Goal: Find specific fact: Find specific fact

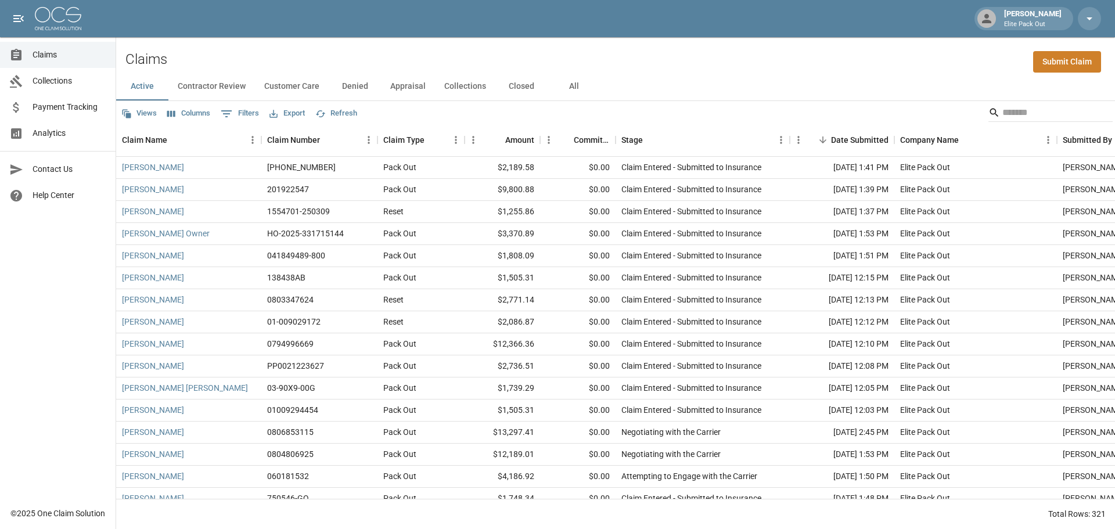
click at [574, 89] on button "All" at bounding box center [573, 87] width 52 height 28
click at [1016, 111] on input "Search" at bounding box center [1048, 112] width 93 height 19
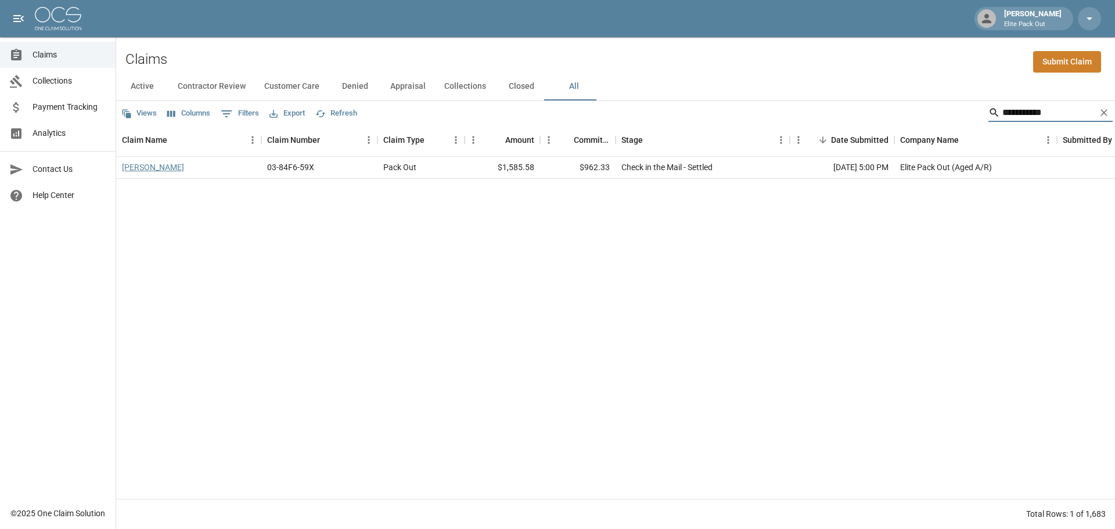
type input "**********"
click at [136, 170] on link "[PERSON_NAME]" at bounding box center [153, 167] width 62 height 12
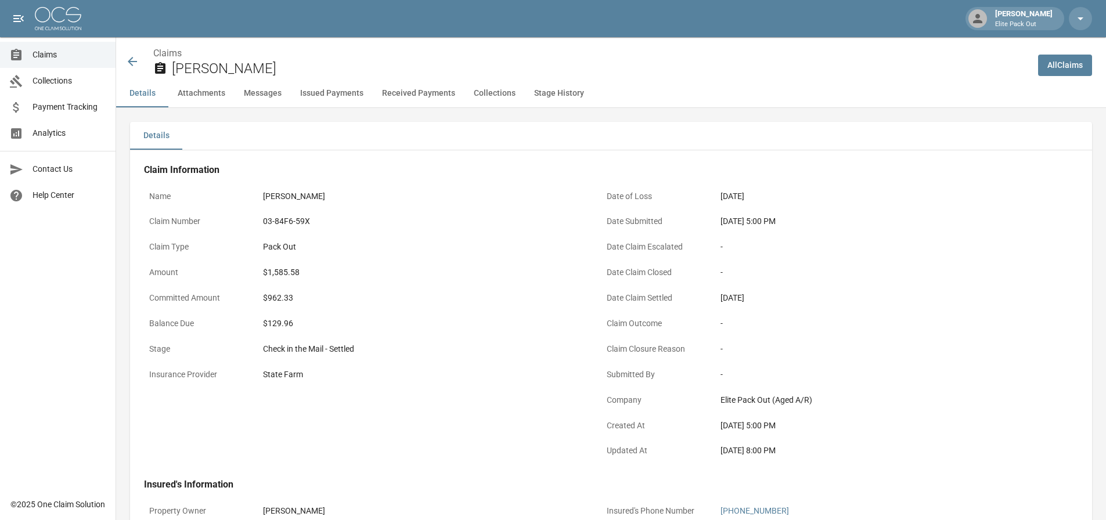
click at [276, 220] on div "03-84F6-59X" at bounding box center [422, 221] width 319 height 12
copy div "03-84F6-59X"
click at [276, 272] on div "$1,585.58" at bounding box center [422, 272] width 319 height 12
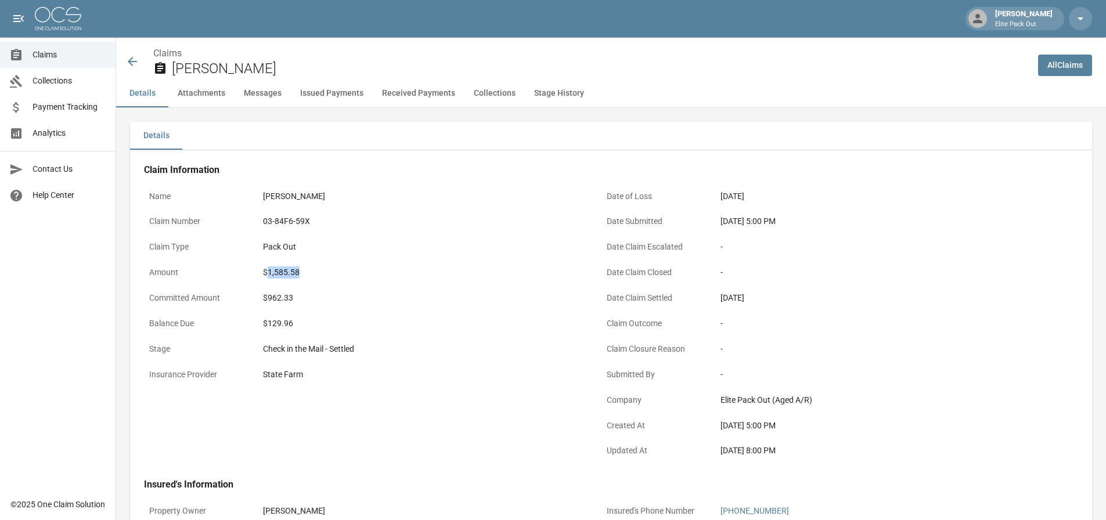
click at [276, 272] on div "$1,585.58" at bounding box center [422, 272] width 319 height 12
copy div "1,585.58"
drag, startPoint x: 718, startPoint y: 219, endPoint x: 762, endPoint y: 221, distance: 44.2
click at [762, 221] on div "[DATE] 5:00 PM" at bounding box center [880, 221] width 330 height 23
click at [762, 221] on div "[DATE] 5:00 PM" at bounding box center [879, 221] width 319 height 12
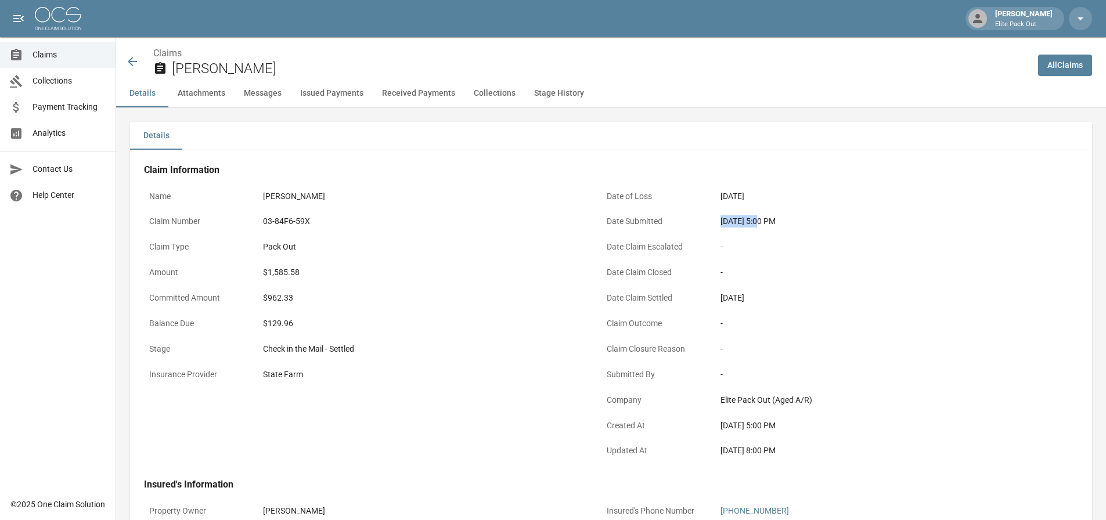
drag, startPoint x: 761, startPoint y: 221, endPoint x: 723, endPoint y: 226, distance: 38.6
click at [723, 226] on div "[DATE] 5:00 PM" at bounding box center [879, 221] width 319 height 12
copy div "[DATE], 202"
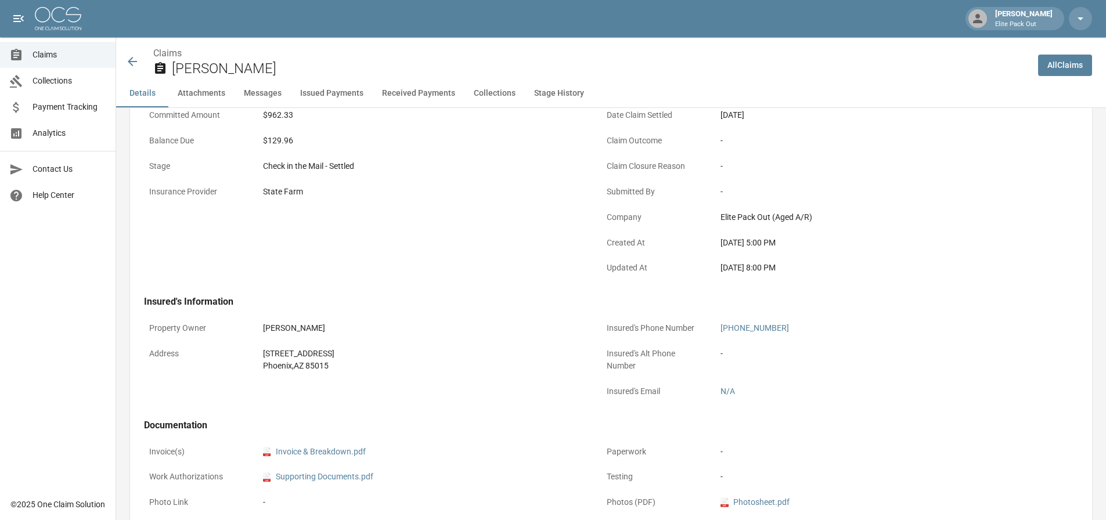
scroll to position [232, 0]
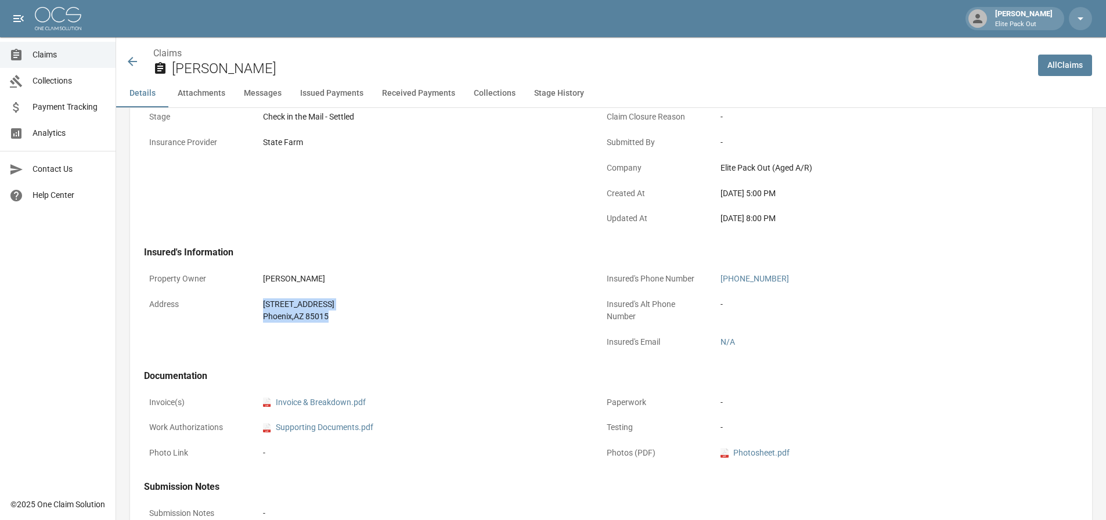
drag, startPoint x: 248, startPoint y: 298, endPoint x: 416, endPoint y: 329, distance: 169.9
click at [416, 329] on div "Property Owner [PERSON_NAME] Address [STREET_ADDRESS]" at bounding box center [358, 305] width 457 height 103
copy div "[STREET_ADDRESS]"
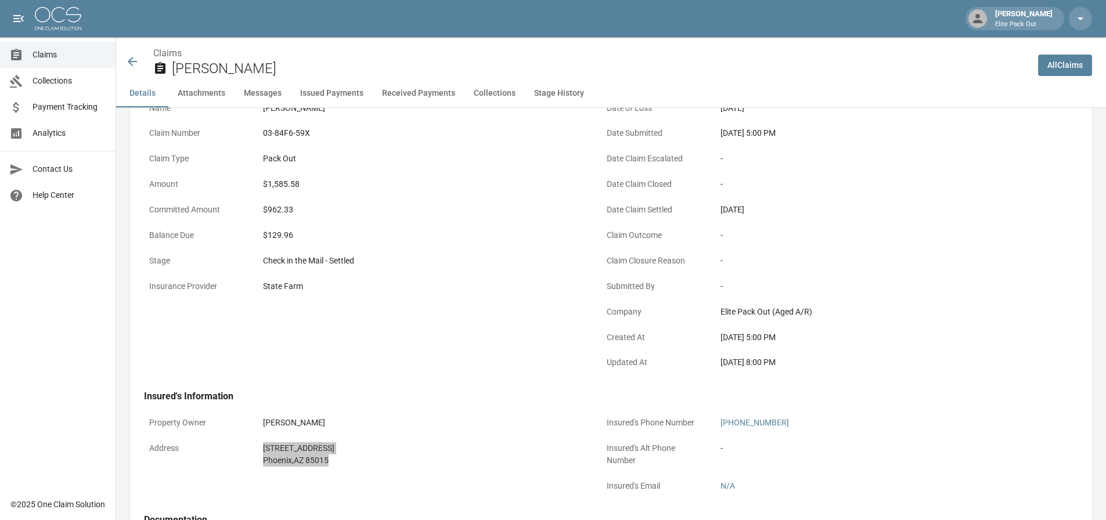
scroll to position [116, 0]
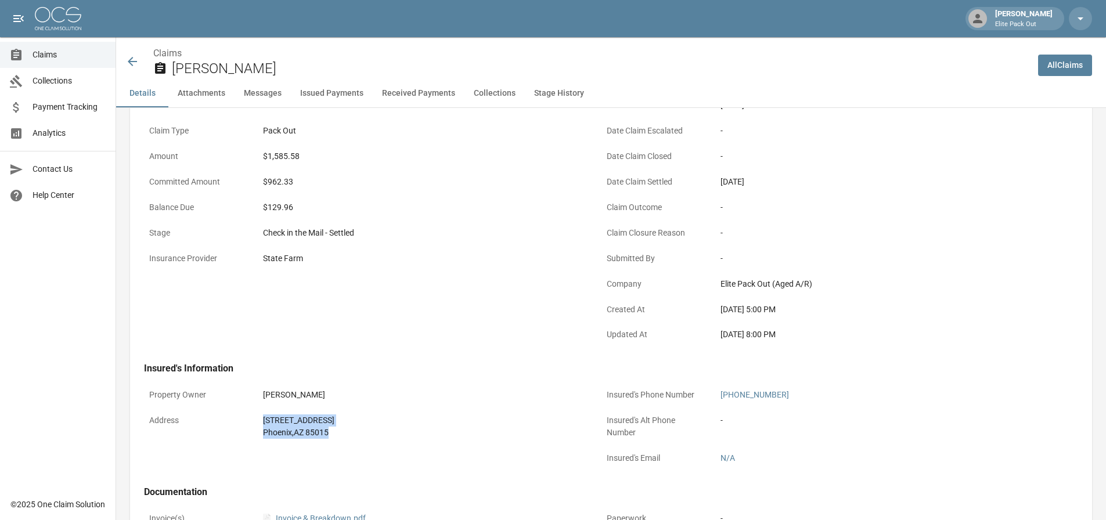
click at [132, 56] on icon at bounding box center [132, 62] width 14 height 14
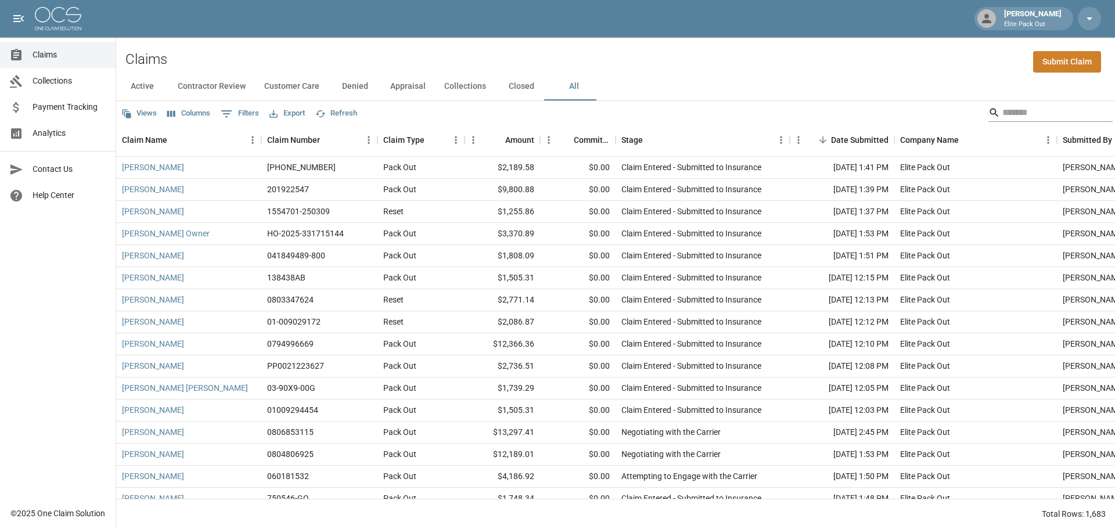
click at [1013, 114] on input "Search" at bounding box center [1048, 112] width 93 height 19
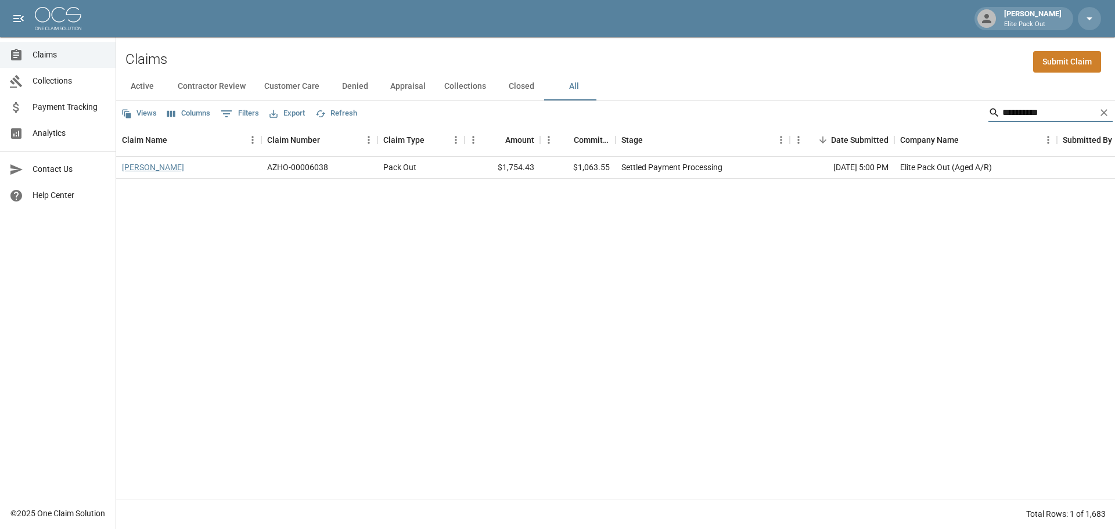
type input "**********"
click at [143, 165] on link "[PERSON_NAME]" at bounding box center [153, 167] width 62 height 12
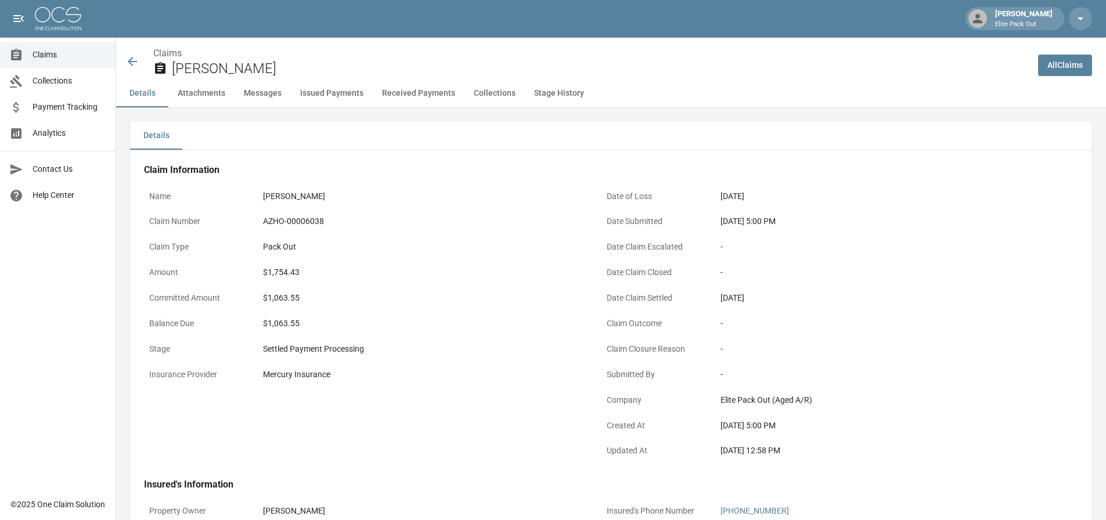
click at [289, 224] on div "AZHO-00006038" at bounding box center [422, 221] width 319 height 12
copy div "AZHO-00006038"
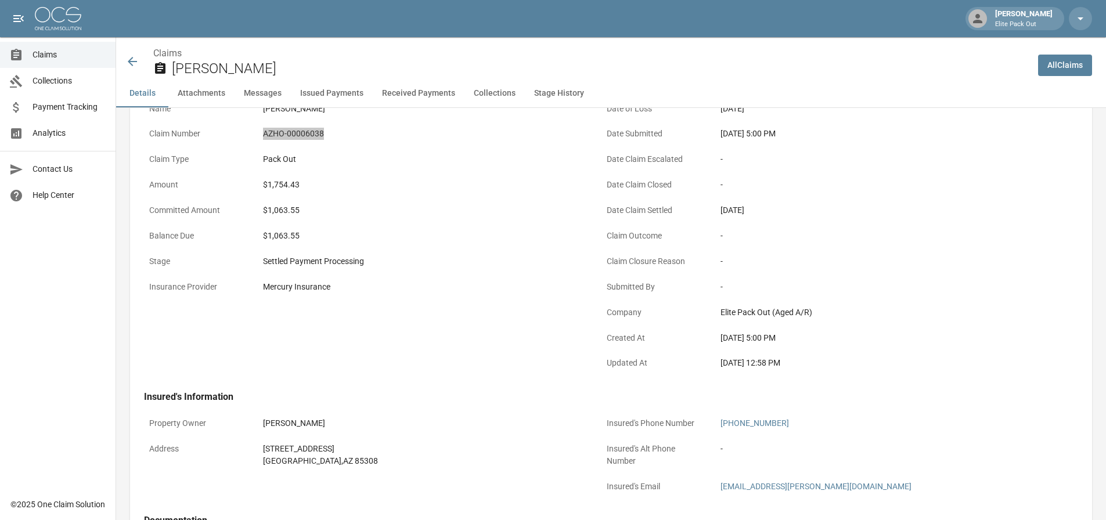
scroll to position [116, 0]
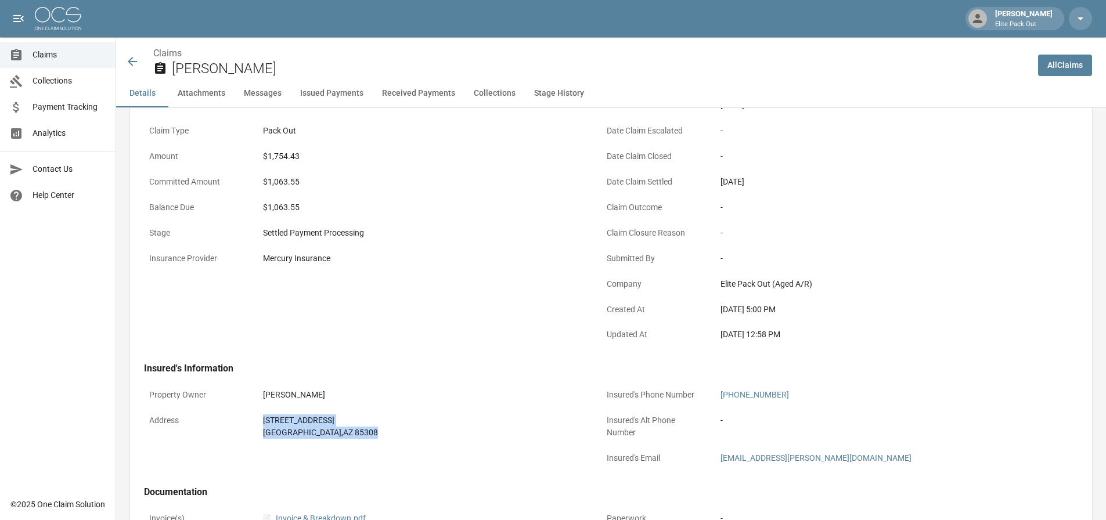
drag, startPoint x: 253, startPoint y: 429, endPoint x: 343, endPoint y: 429, distance: 90.0
click at [343, 429] on div "Address [STREET_ADDRESS]" at bounding box center [366, 426] width 444 height 35
copy div "[STREET_ADDRESS]"
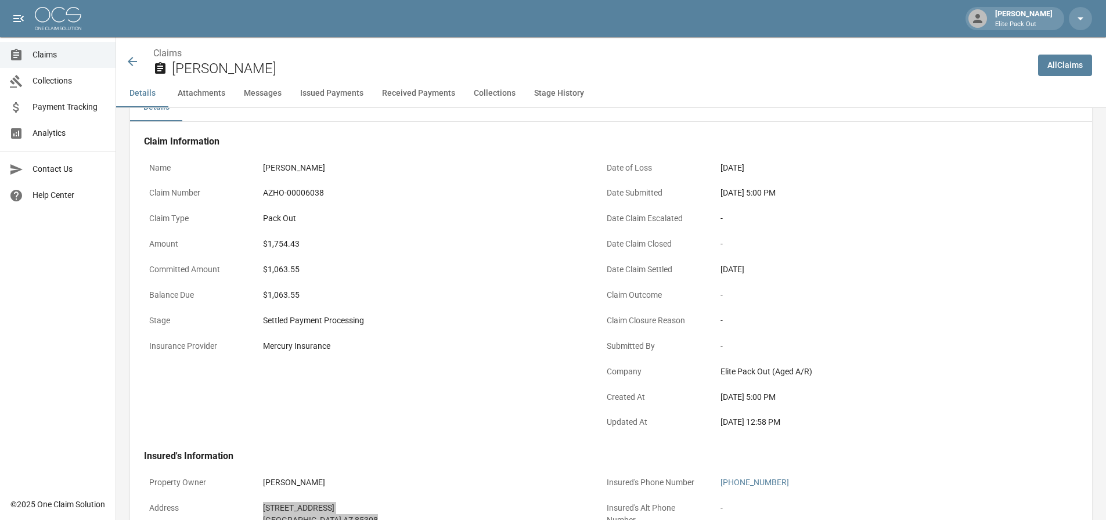
scroll to position [0, 0]
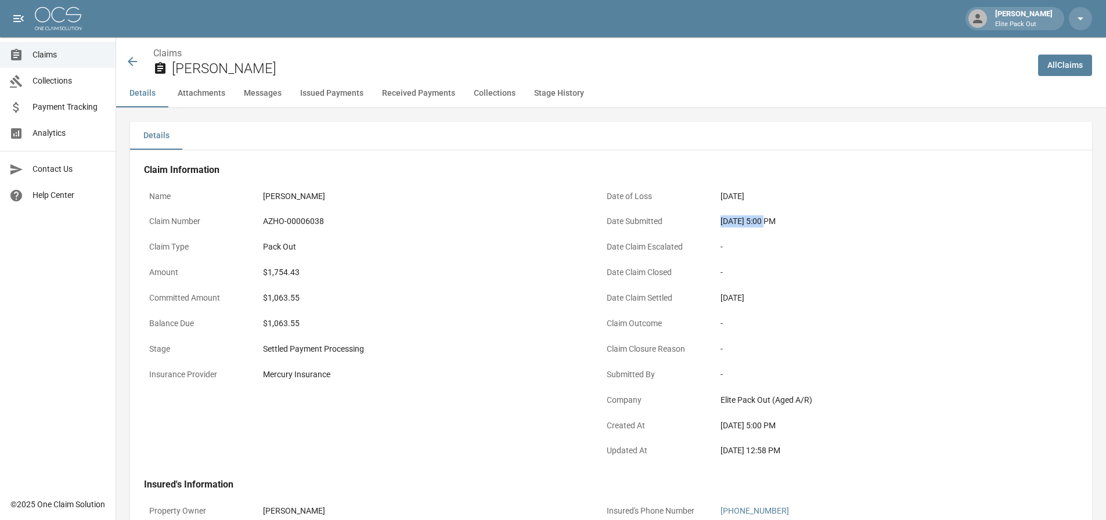
drag, startPoint x: 722, startPoint y: 219, endPoint x: 766, endPoint y: 225, distance: 45.2
click at [766, 225] on div "[DATE] 5:00 PM" at bounding box center [879, 221] width 319 height 12
copy div "[DATE]"
click at [290, 276] on div "$1,754.43" at bounding box center [422, 272] width 319 height 12
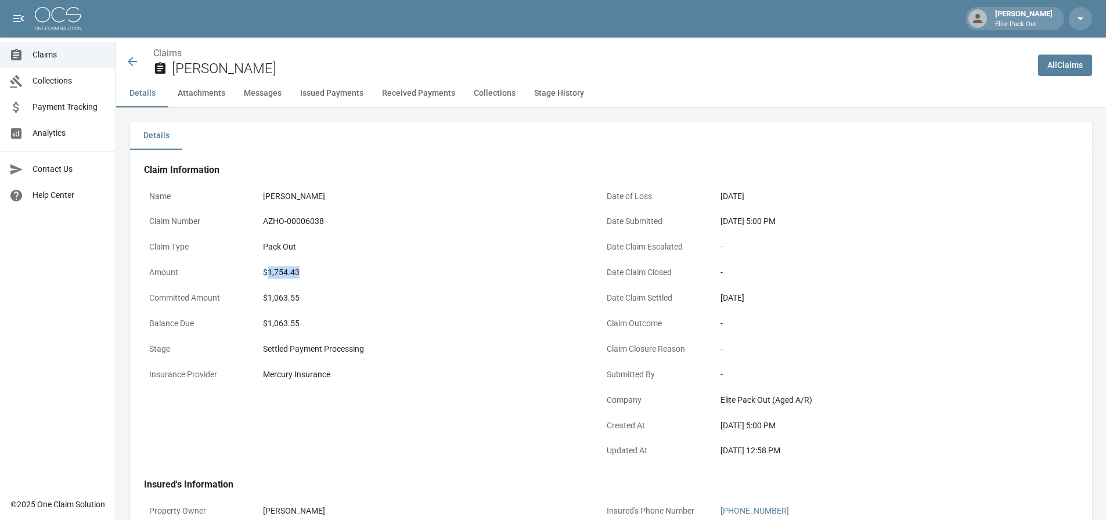
copy div "1,754.43"
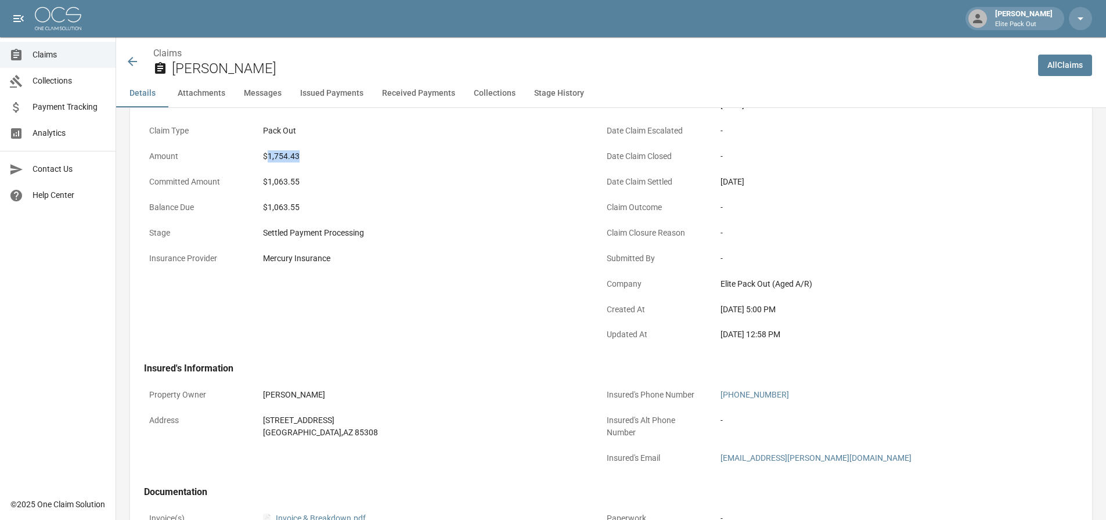
click at [133, 62] on icon at bounding box center [132, 61] width 9 height 9
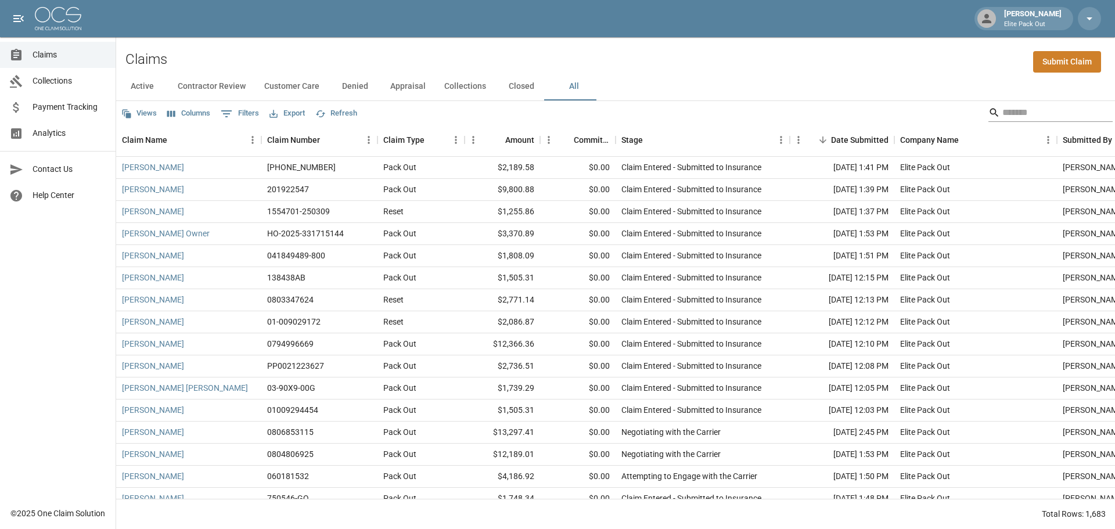
click at [1019, 110] on input "Search" at bounding box center [1048, 112] width 93 height 19
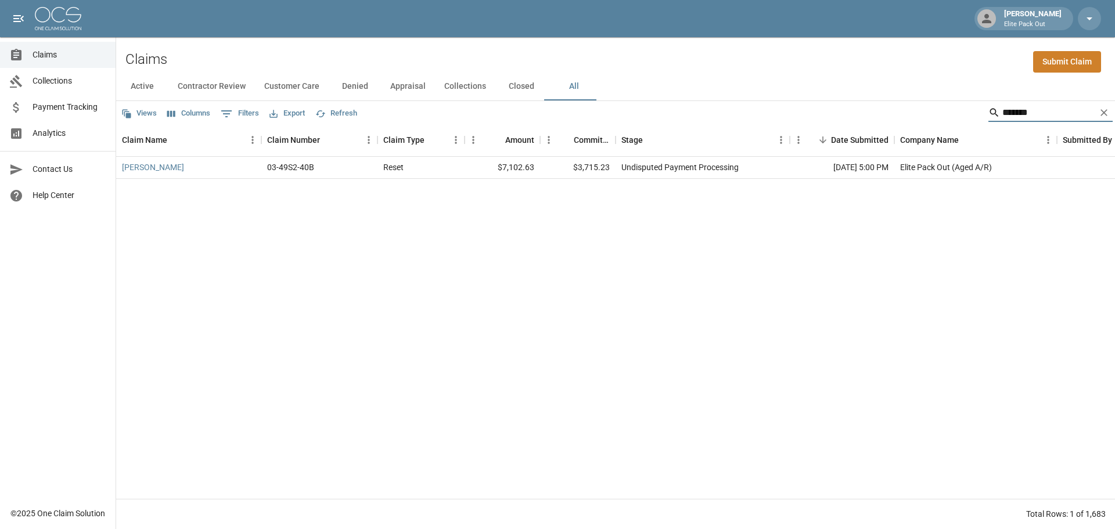
type input "*******"
click at [150, 168] on link "[PERSON_NAME]" at bounding box center [153, 167] width 62 height 12
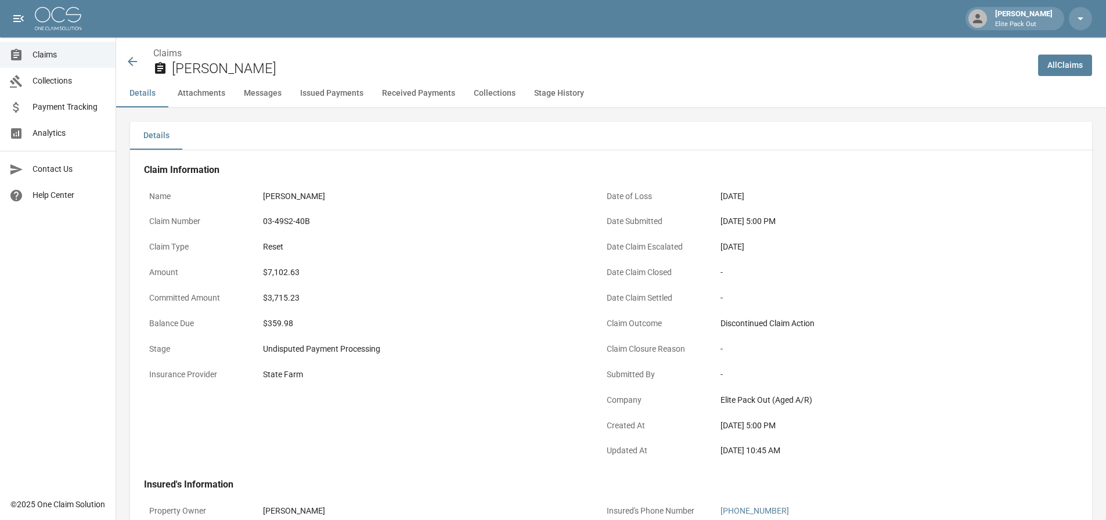
click at [291, 221] on div "03-49S2-40B" at bounding box center [422, 221] width 319 height 12
copy div "03-49S2-40B"
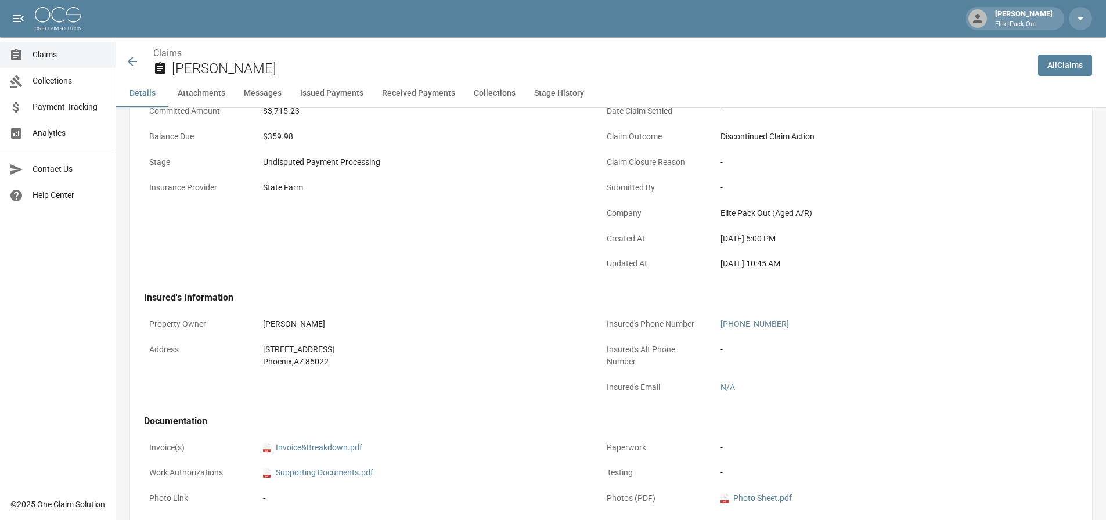
scroll to position [232, 0]
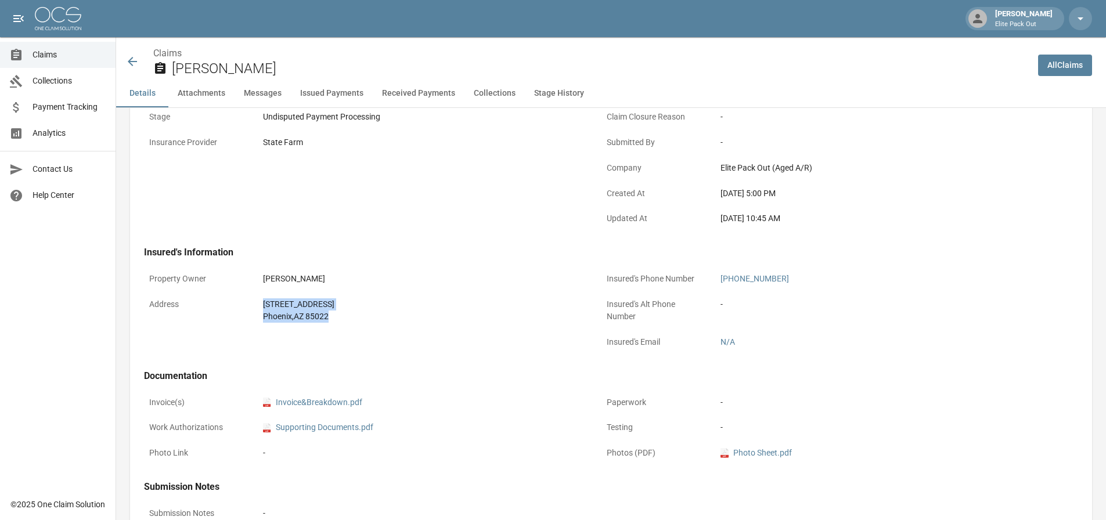
drag, startPoint x: 239, startPoint y: 307, endPoint x: 333, endPoint y: 321, distance: 95.1
click at [333, 321] on div "Address [STREET_ADDRESS][PERSON_NAME]" at bounding box center [366, 310] width 444 height 35
copy div "[STREET_ADDRESS][PERSON_NAME]"
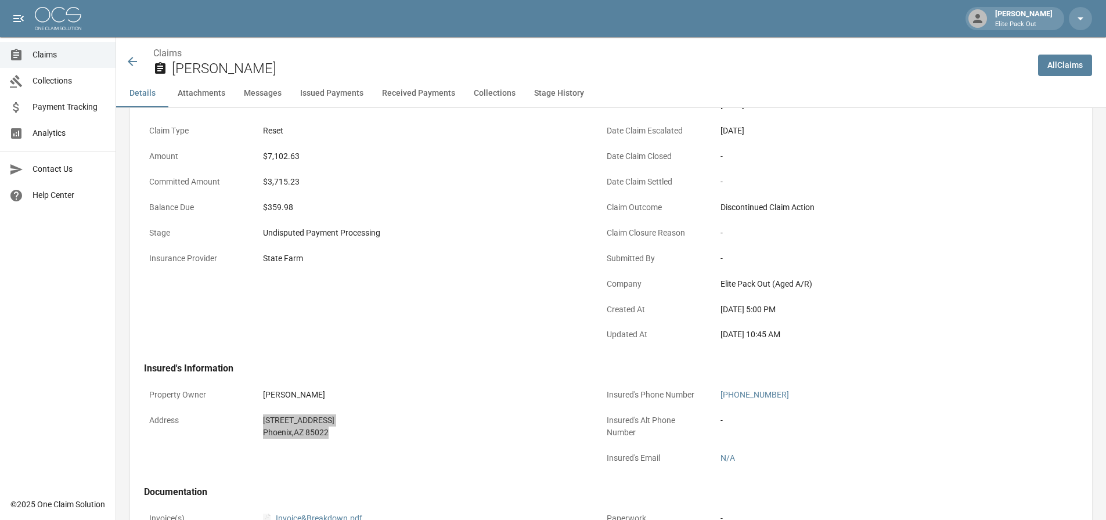
scroll to position [0, 0]
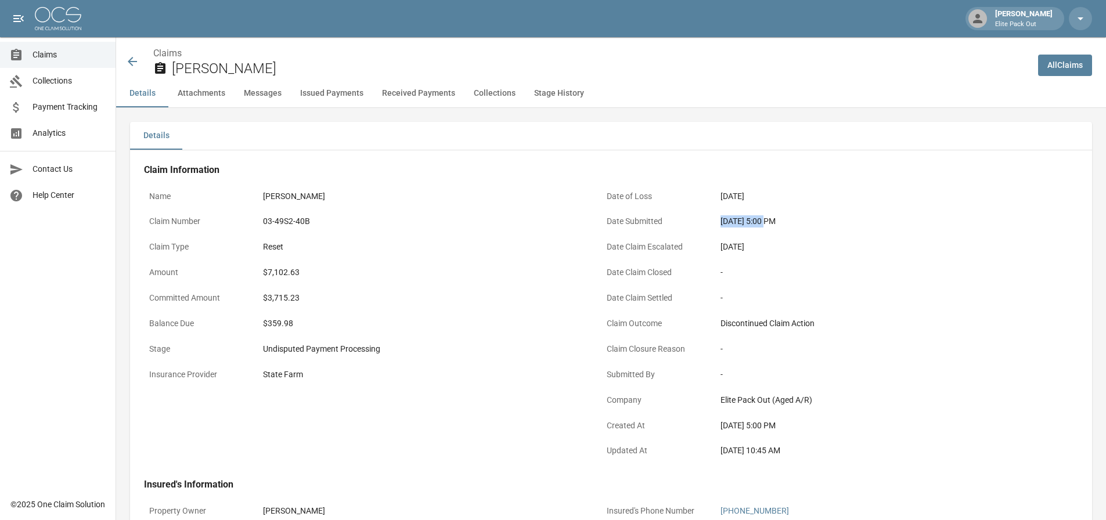
drag, startPoint x: 702, startPoint y: 224, endPoint x: 767, endPoint y: 222, distance: 65.1
click at [767, 222] on div "Date Submitted [DATE] 5:00 PM" at bounding box center [823, 223] width 444 height 26
click at [276, 271] on div "$7,102.63" at bounding box center [422, 272] width 319 height 12
